Goal: Task Accomplishment & Management: Manage account settings

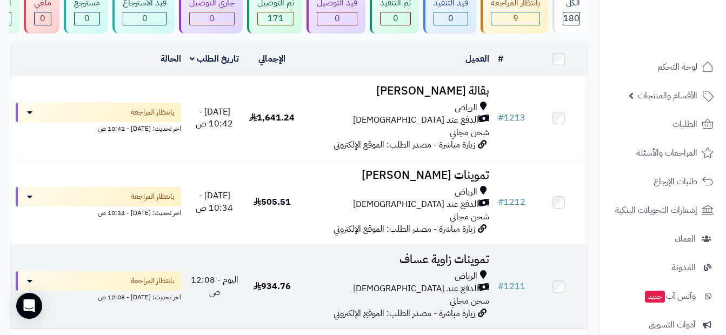
scroll to position [108, 0]
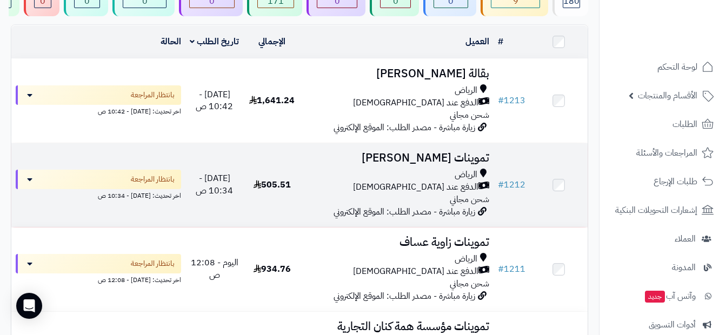
click at [392, 189] on div "الدفع عند [DEMOGRAPHIC_DATA]" at bounding box center [397, 187] width 184 height 12
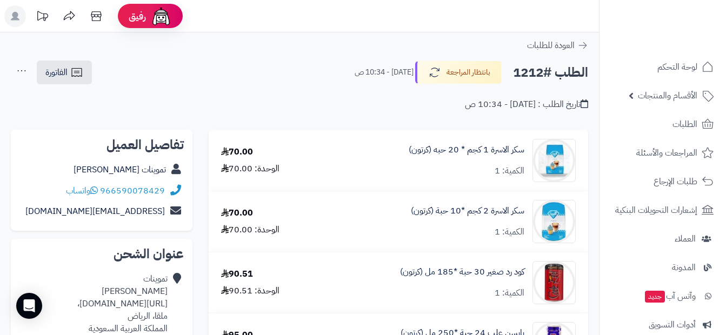
click at [588, 46] on div "العودة للطلبات" at bounding box center [299, 45] width 599 height 13
click at [583, 48] on icon at bounding box center [582, 45] width 11 height 11
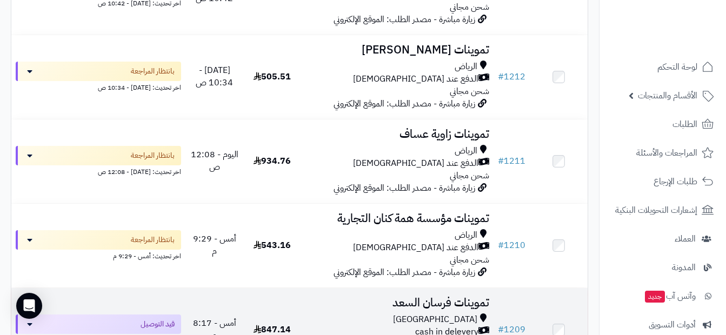
scroll to position [162, 0]
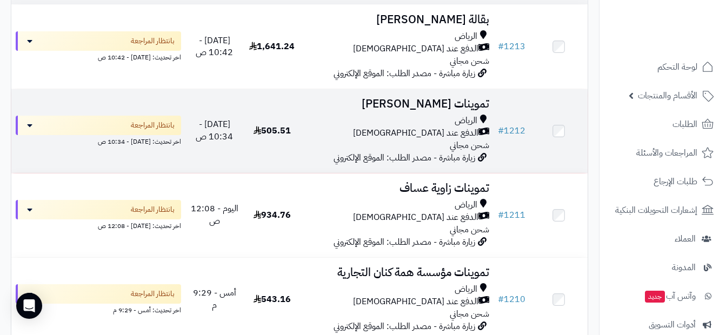
click at [450, 152] on div "الرياض الدفع عند الاستلام شحن مجاني" at bounding box center [397, 133] width 184 height 37
click at [349, 159] on span "زيارة مباشرة - مصدر الطلب: الموقع الإلكتروني" at bounding box center [404, 157] width 142 height 13
drag, startPoint x: 349, startPoint y: 159, endPoint x: 278, endPoint y: 150, distance: 71.4
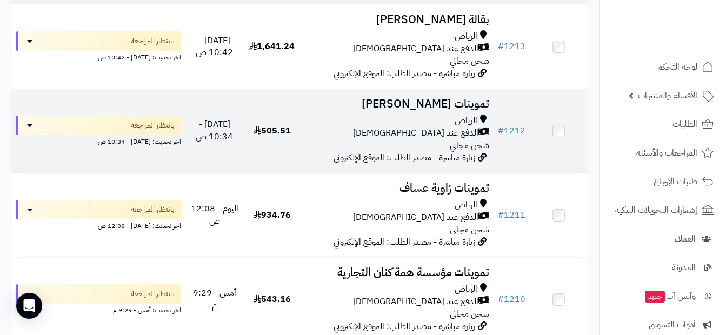
click at [278, 150] on td "505.51" at bounding box center [272, 131] width 58 height 84
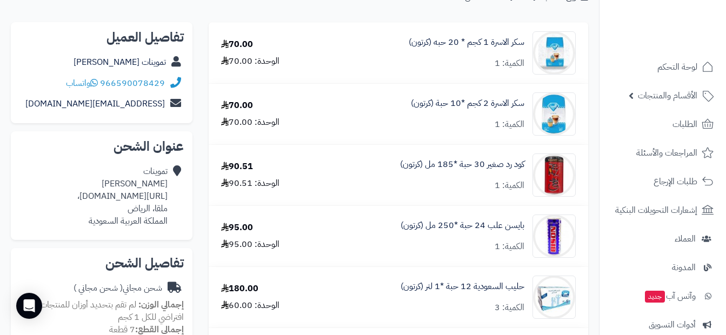
scroll to position [108, 0]
click at [468, 69] on div "بايسن علب 24 حبة *250 مل (كرتون) الكمية: 1" at bounding box center [467, 53] width 116 height 34
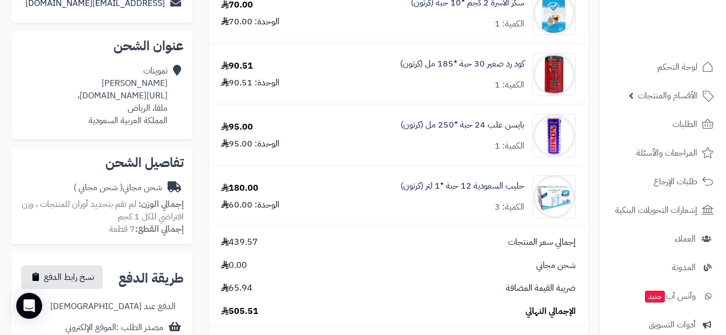
scroll to position [216, 0]
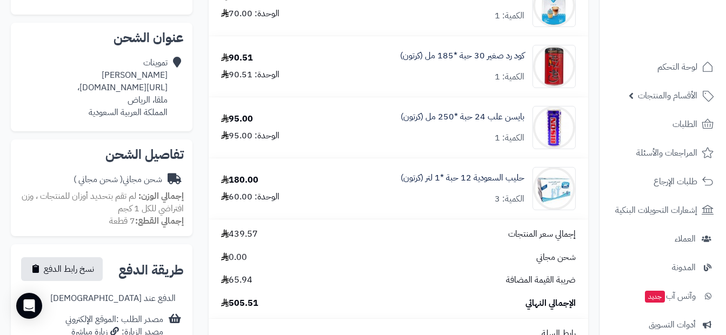
click at [307, 137] on div "95.00 الوحدة: 95.00" at bounding box center [264, 127] width 103 height 29
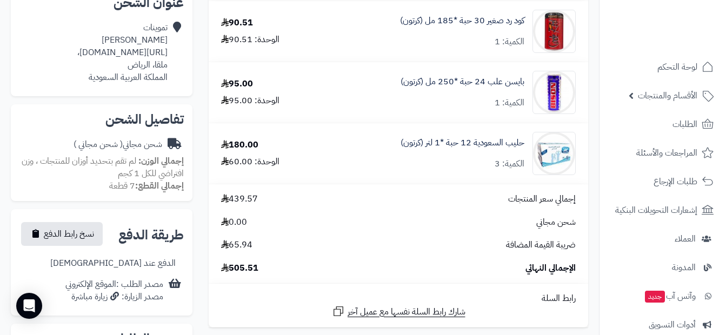
scroll to position [270, 0]
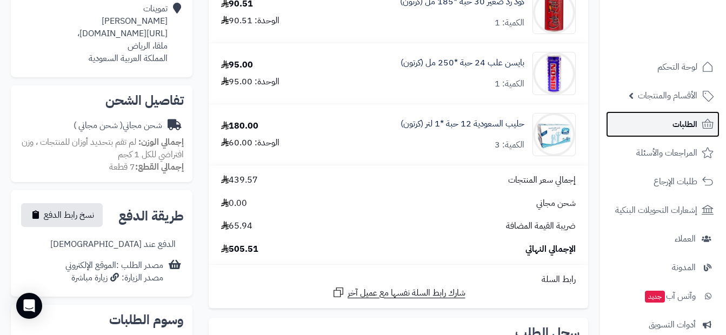
click at [671, 128] on link "الطلبات" at bounding box center [662, 124] width 113 height 26
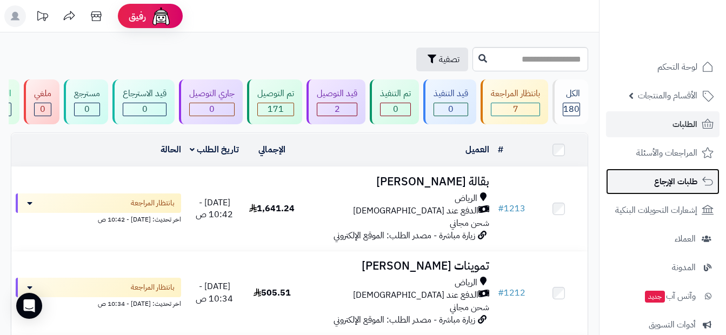
click at [656, 188] on span "طلبات الإرجاع" at bounding box center [675, 181] width 43 height 15
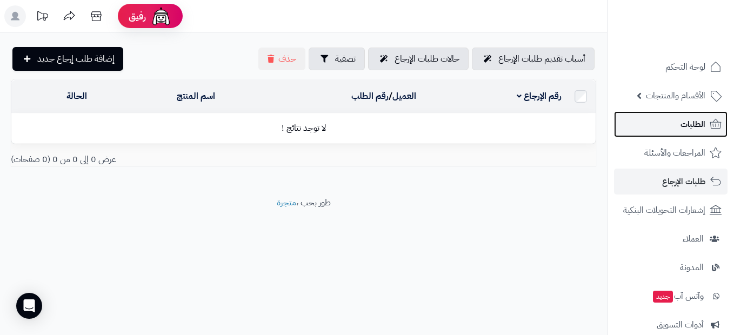
click at [677, 119] on link "الطلبات" at bounding box center [670, 124] width 113 height 26
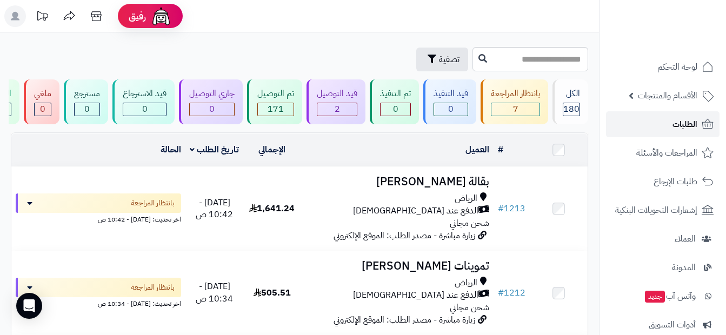
click at [677, 119] on span "الطلبات" at bounding box center [684, 124] width 25 height 15
click at [655, 84] on link "الأقسام والمنتجات" at bounding box center [662, 96] width 113 height 26
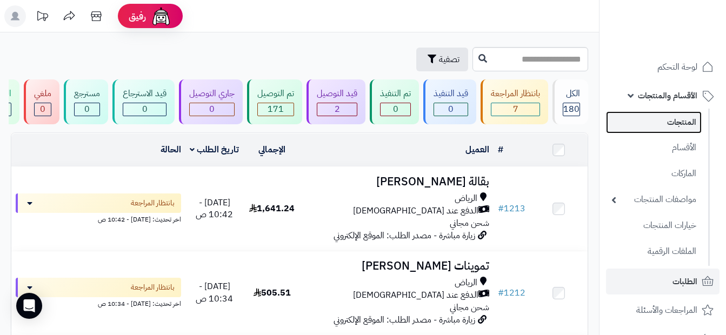
click at [665, 125] on link "المنتجات" at bounding box center [654, 122] width 96 height 22
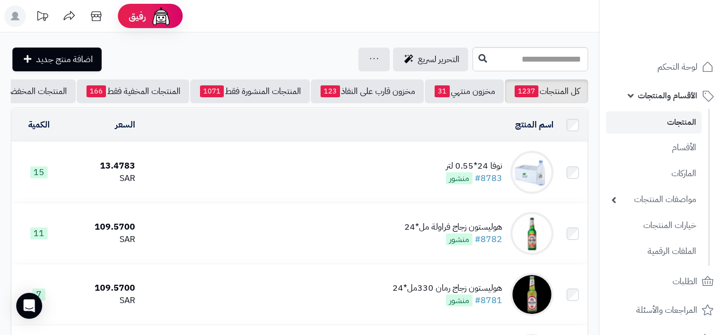
click at [665, 125] on link "المنتجات" at bounding box center [654, 122] width 96 height 22
click at [664, 125] on link "المنتجات" at bounding box center [654, 122] width 96 height 22
click at [698, 152] on link "الأقسام" at bounding box center [654, 147] width 96 height 22
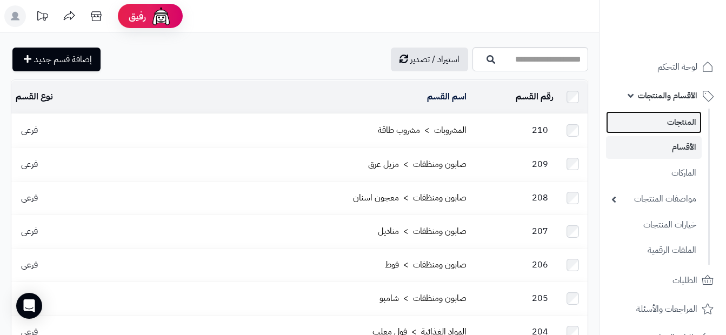
click at [682, 130] on link "المنتجات" at bounding box center [654, 122] width 96 height 22
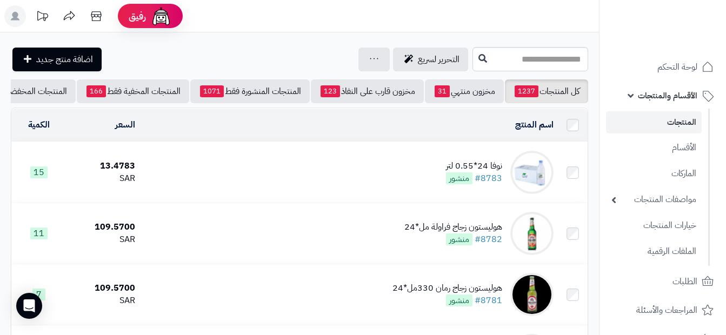
click at [635, 96] on link "الأقسام والمنتجات" at bounding box center [662, 96] width 113 height 26
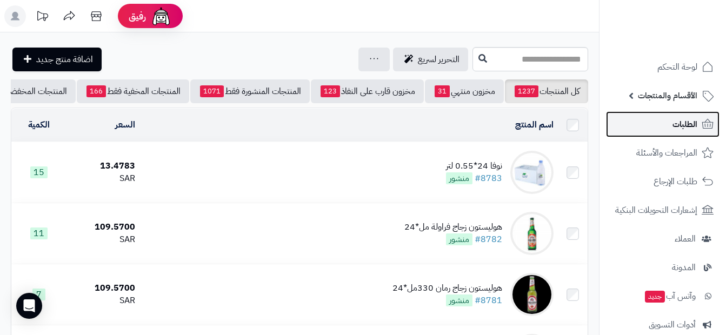
click at [671, 126] on link "الطلبات" at bounding box center [662, 124] width 113 height 26
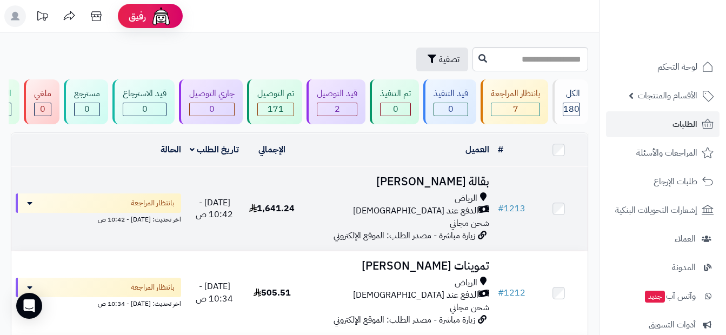
click at [485, 248] on td "بقالة عبدالرحمن الفيصل الرياض الدفع عند الاستلام شحن مجاني زيارة مباشرة - مصدر …" at bounding box center [397, 209] width 193 height 84
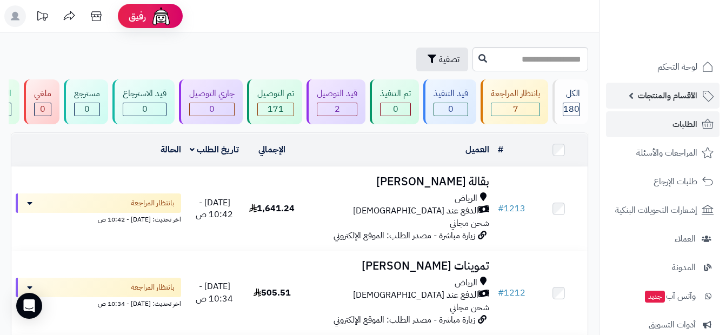
click at [655, 105] on link "الأقسام والمنتجات" at bounding box center [662, 96] width 113 height 26
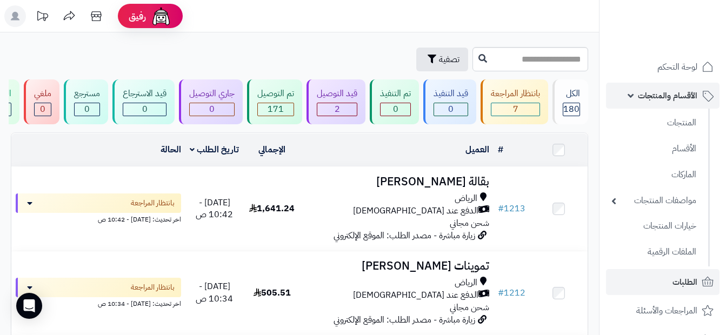
click at [635, 98] on link "الأقسام والمنتجات" at bounding box center [662, 96] width 113 height 26
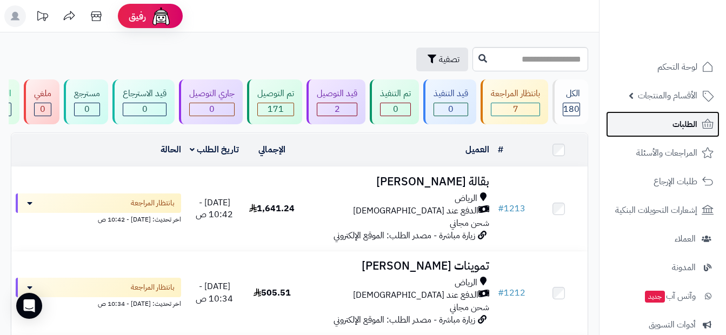
click at [677, 122] on span "الطلبات" at bounding box center [684, 124] width 25 height 15
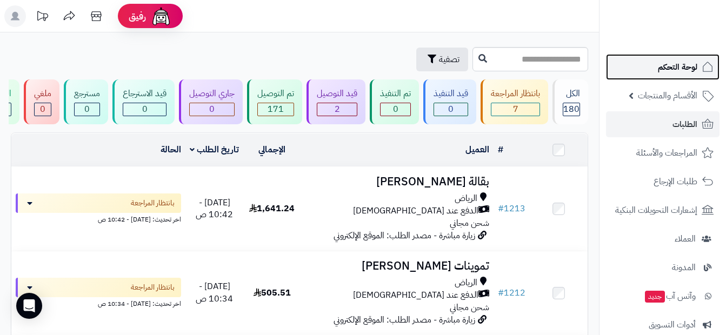
click at [673, 77] on link "لوحة التحكم" at bounding box center [662, 67] width 113 height 26
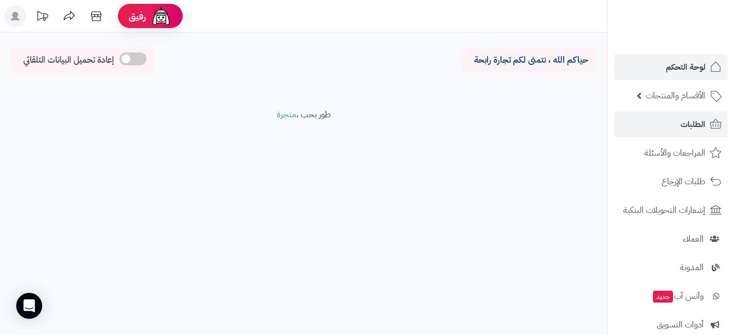
click at [682, 121] on span "الطلبات" at bounding box center [692, 124] width 25 height 15
